Goal: Information Seeking & Learning: Check status

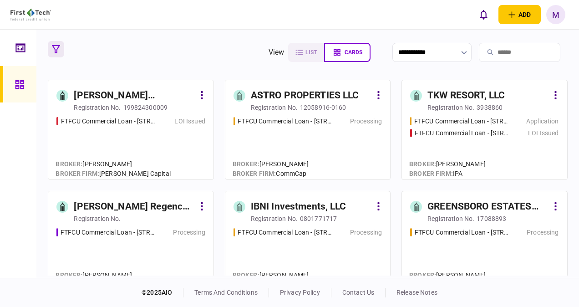
click at [56, 51] on icon "button" at bounding box center [56, 49] width 8 height 8
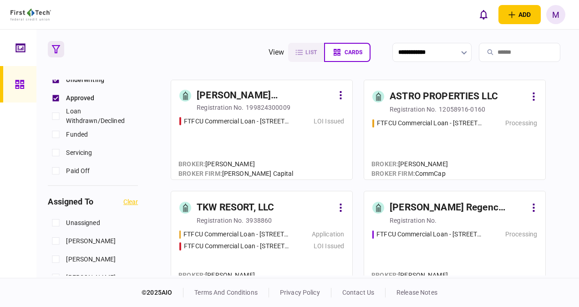
scroll to position [273, 0]
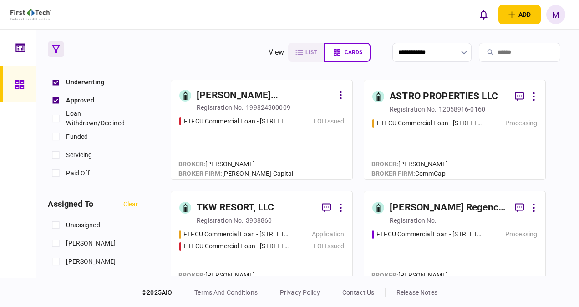
click at [188, 44] on section "**********" at bounding box center [307, 52] width 519 height 23
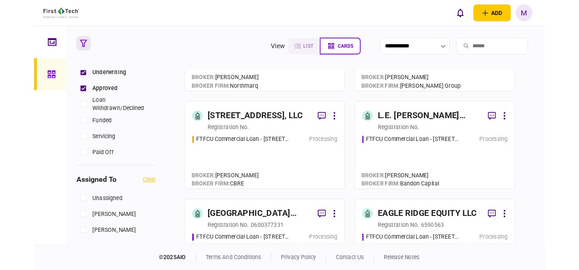
scroll to position [319, 0]
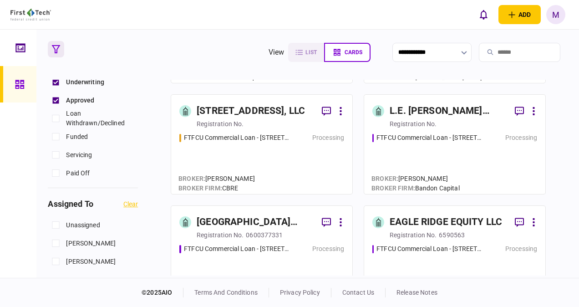
click at [267, 258] on div "FTFCU Commercial Loan - 325 Main Street Little Ferry NJ Processing" at bounding box center [261, 270] width 165 height 53
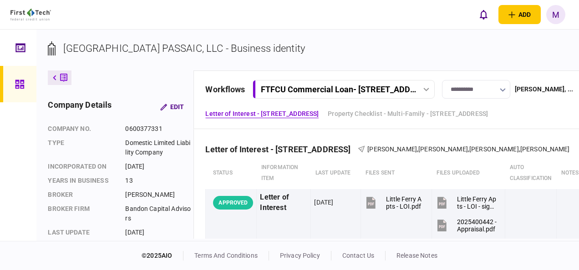
click at [417, 148] on span "[PERSON_NAME]" at bounding box center [392, 149] width 50 height 7
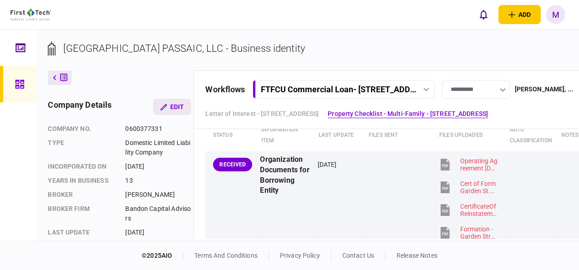
scroll to position [455, 0]
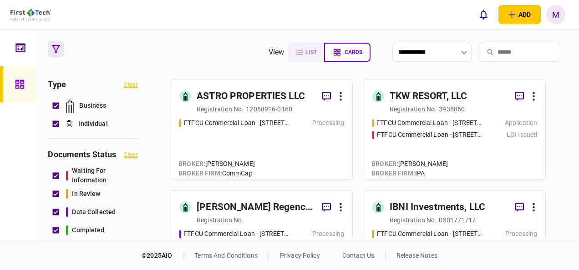
click at [250, 132] on div "FTFCU Commercial Loan - 1650 S Carbon Ave Price UT Processing" at bounding box center [261, 144] width 165 height 53
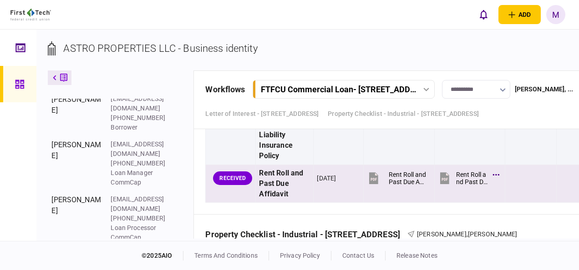
scroll to position [1502, 0]
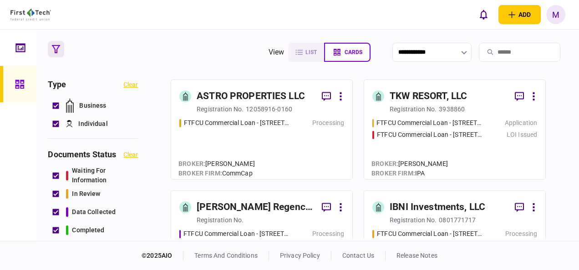
click at [458, 149] on div "FTFCU Commercial Loan - 1402 Boone Street Application FTFCU Commercial Loan - 2…" at bounding box center [454, 144] width 165 height 53
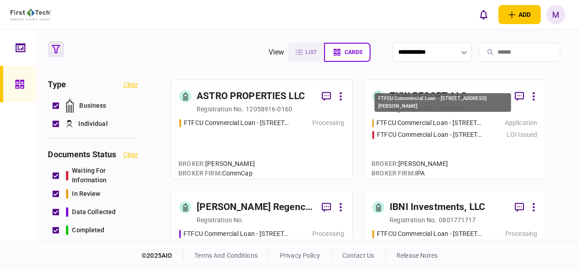
click at [407, 121] on div "FTFCU Commercial Loan - [STREET_ADDRESS][PERSON_NAME]" at bounding box center [430, 123] width 107 height 10
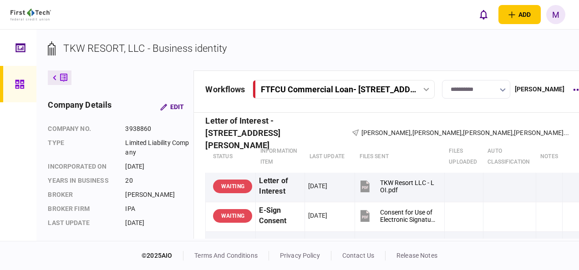
click at [426, 90] on icon at bounding box center [426, 90] width 6 height 4
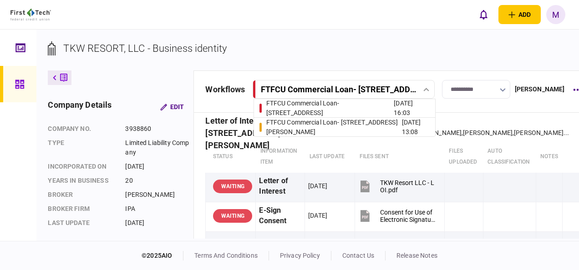
click at [341, 126] on div "FTFCU Commercial Loan - 1402 Boone Street" at bounding box center [334, 127] width 136 height 19
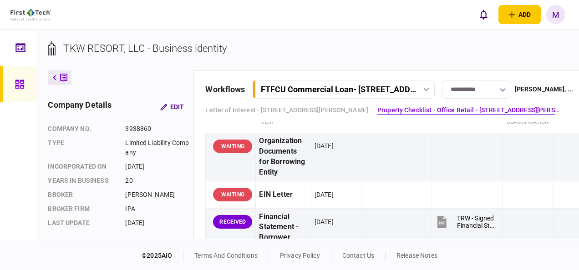
scroll to position [319, 0]
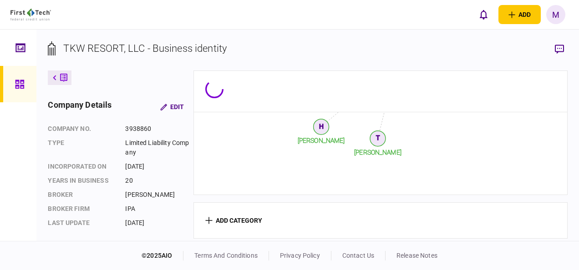
scroll to position [319, 0]
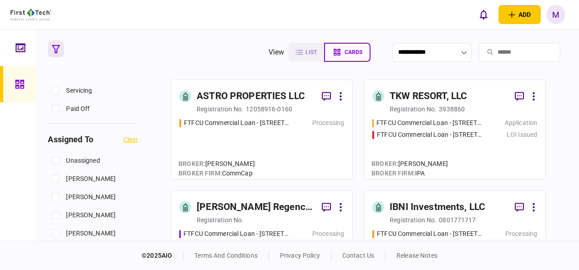
scroll to position [410, 0]
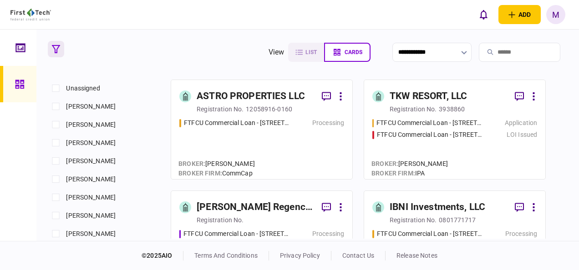
click at [268, 136] on div "FTFCU Commercial Loan - 1650 S Carbon Ave Price UT Processing" at bounding box center [261, 144] width 165 height 53
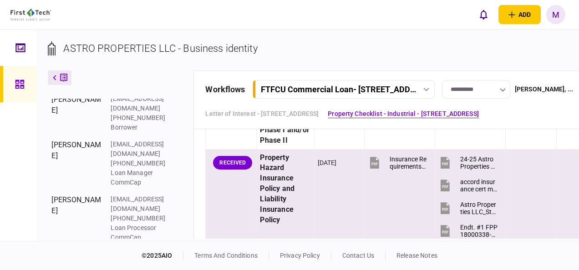
scroll to position [1093, 0]
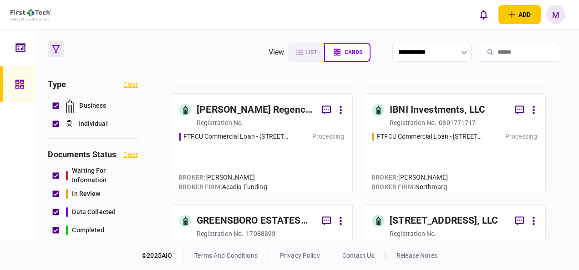
scroll to position [137, 0]
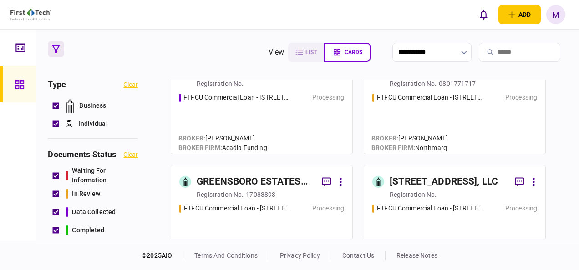
click at [477, 119] on div "FTFCU Commercial Loan - 6 Uvalde Road Houston TX Processing" at bounding box center [454, 119] width 165 height 53
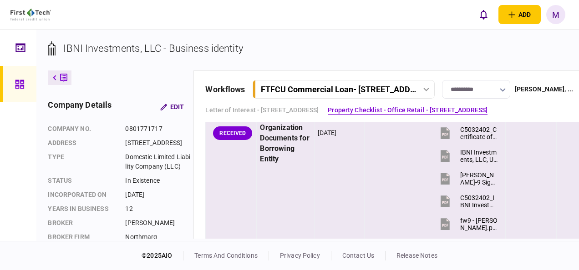
scroll to position [364, 0]
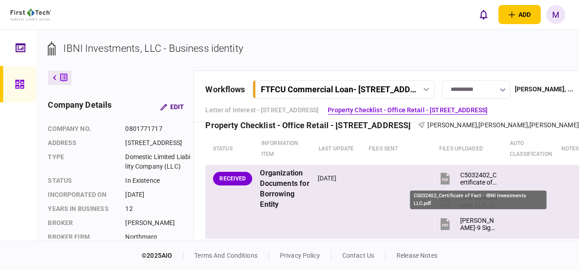
click at [473, 177] on div "C5032402_Certificate of Fact - IBNI Investments LLC.pdf" at bounding box center [478, 179] width 37 height 15
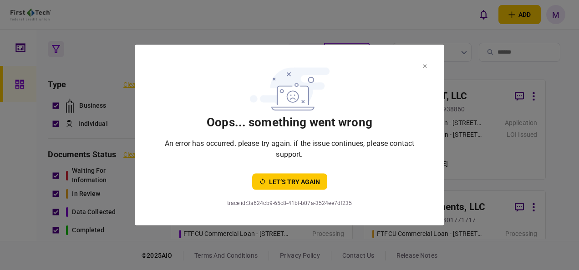
click at [426, 65] on icon at bounding box center [425, 67] width 4 height 4
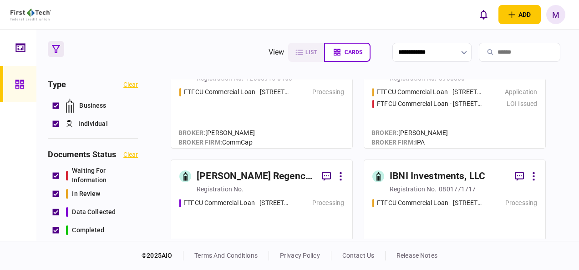
scroll to position [46, 0]
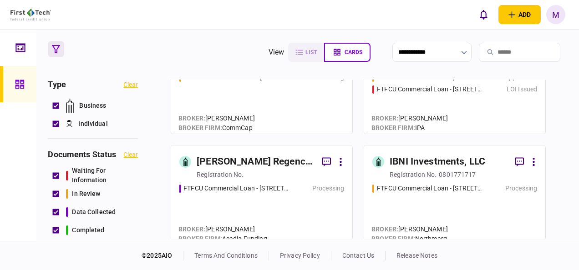
click at [439, 204] on div "FTFCU Commercial Loan - 6 Uvalde Road Houston TX Processing" at bounding box center [454, 210] width 165 height 53
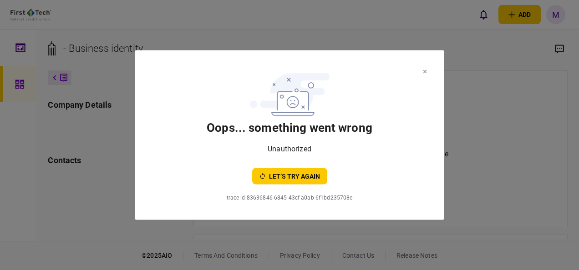
click at [426, 71] on icon at bounding box center [425, 72] width 4 height 4
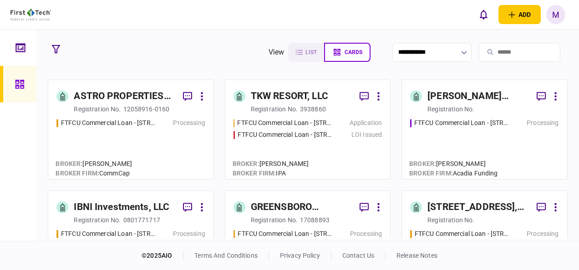
click at [153, 150] on div "FTFCU Commercial Loan - [STREET_ADDRESS] Price UT Processing" at bounding box center [130, 144] width 148 height 53
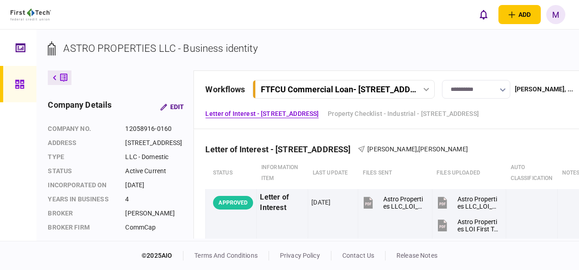
click at [438, 46] on section "ASTRO PROPERTIES LLC - Business identity" at bounding box center [333, 56] width 571 height 30
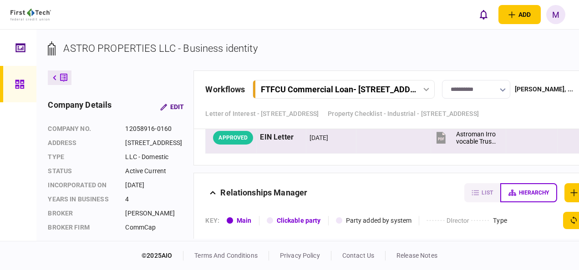
scroll to position [2732, 0]
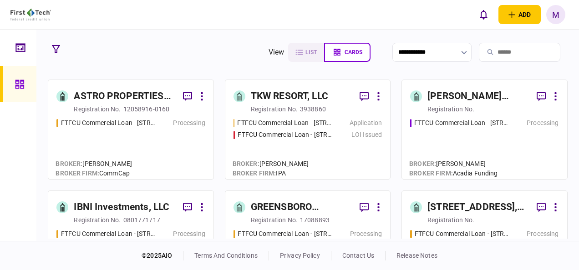
click at [357, 121] on div "Application" at bounding box center [366, 123] width 32 height 10
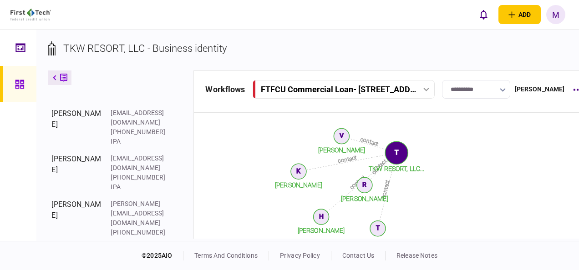
scroll to position [311, 0]
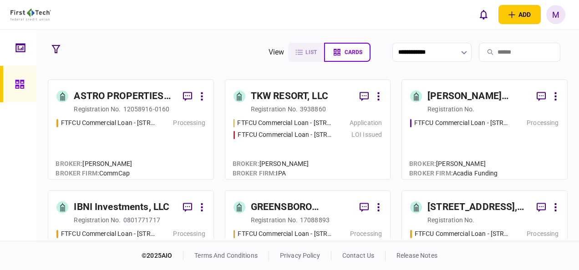
click at [359, 126] on div "Application" at bounding box center [366, 123] width 32 height 10
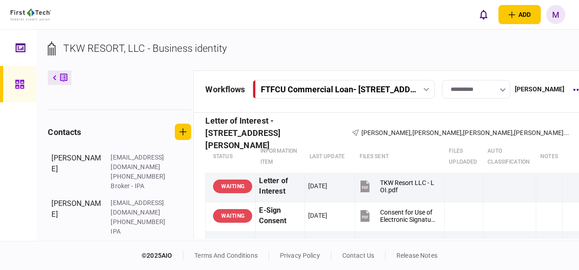
scroll to position [129, 0]
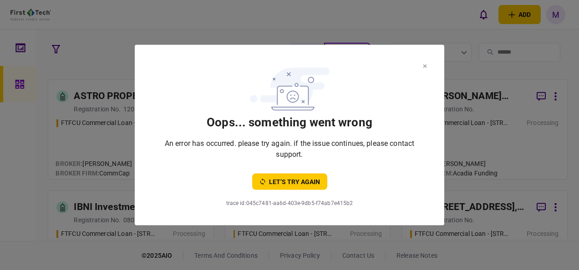
click at [424, 65] on icon at bounding box center [425, 67] width 4 height 4
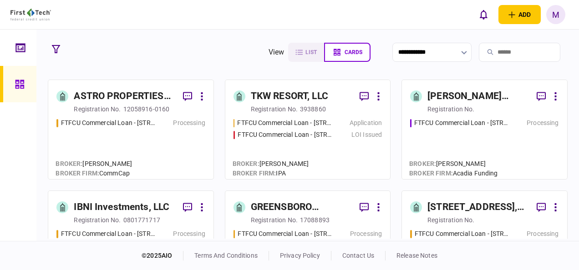
click at [457, 140] on div "FTFCU Commercial Loan - [STREET_ADDRESS][PERSON_NAME] Processing" at bounding box center [484, 144] width 148 height 53
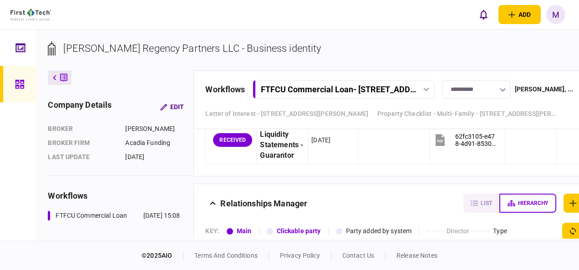
scroll to position [1776, 0]
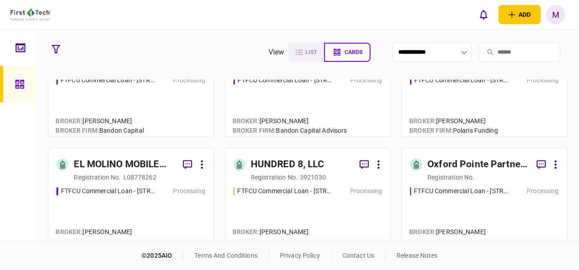
scroll to position [273, 0]
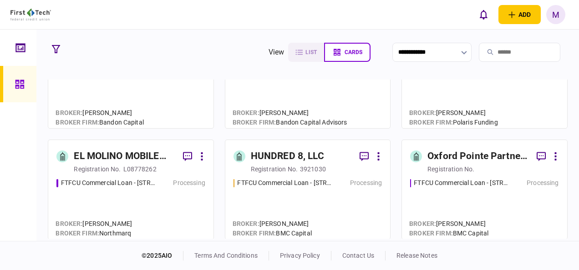
click at [484, 190] on div "FTFCU Commercial Loan - [STREET_ADDRESS][PERSON_NAME][PERSON_NAME] Processing" at bounding box center [484, 204] width 148 height 53
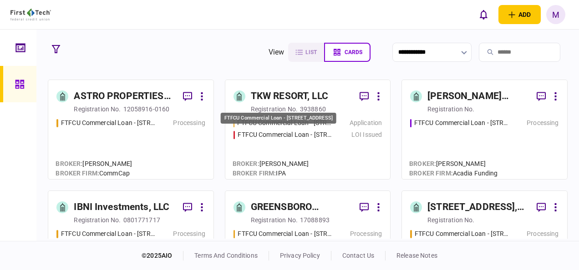
click at [277, 133] on div "FTFCU Commercial Loan - [STREET_ADDRESS]" at bounding box center [285, 135] width 95 height 10
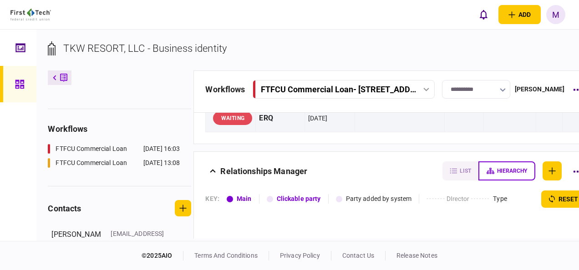
scroll to position [137, 0]
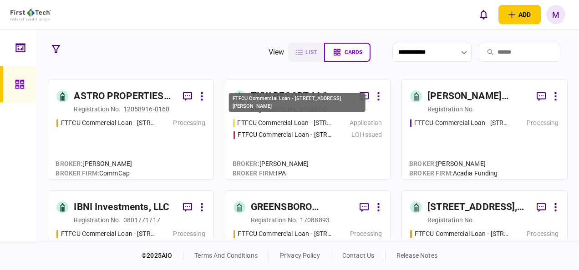
click at [286, 119] on div "FTFCU Commercial Loan - [STREET_ADDRESS][PERSON_NAME]" at bounding box center [285, 123] width 96 height 10
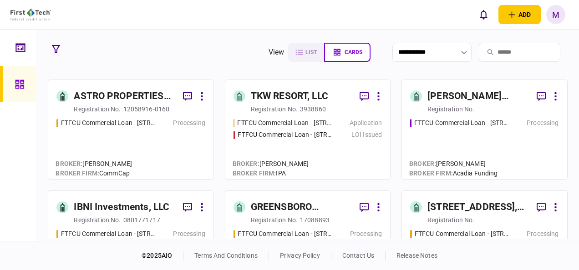
click at [464, 146] on div "FTFCU Commercial Loan - [STREET_ADDRESS][PERSON_NAME] Processing" at bounding box center [484, 144] width 148 height 53
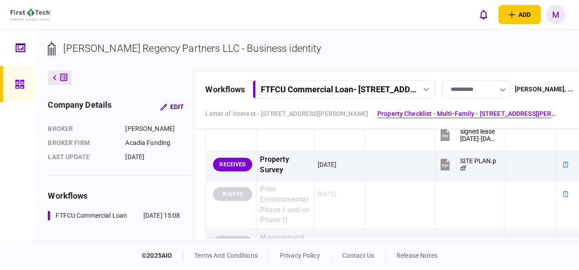
scroll to position [1002, 0]
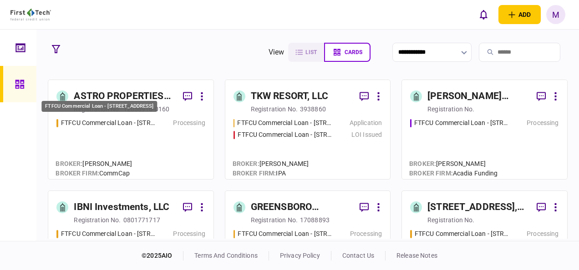
click at [126, 122] on div "FTFCU Commercial Loan - [STREET_ADDRESS]" at bounding box center [108, 123] width 95 height 10
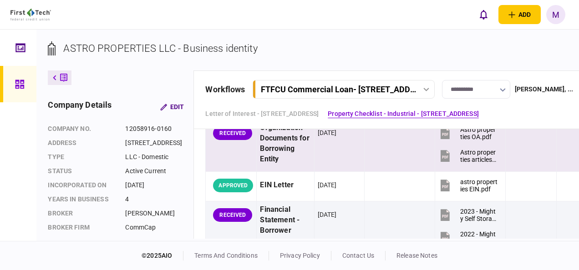
scroll to position [319, 0]
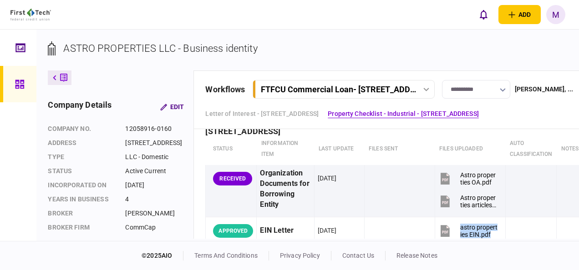
drag, startPoint x: 443, startPoint y: 238, endPoint x: 499, endPoint y: 239, distance: 56.5
click at [499, 239] on div "**********" at bounding box center [307, 136] width 543 height 212
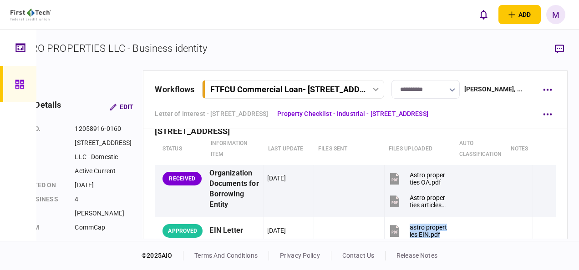
scroll to position [0, 57]
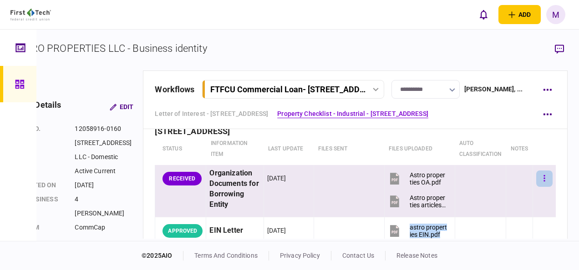
click at [536, 177] on button "button" at bounding box center [544, 179] width 16 height 16
